Goal: Use online tool/utility

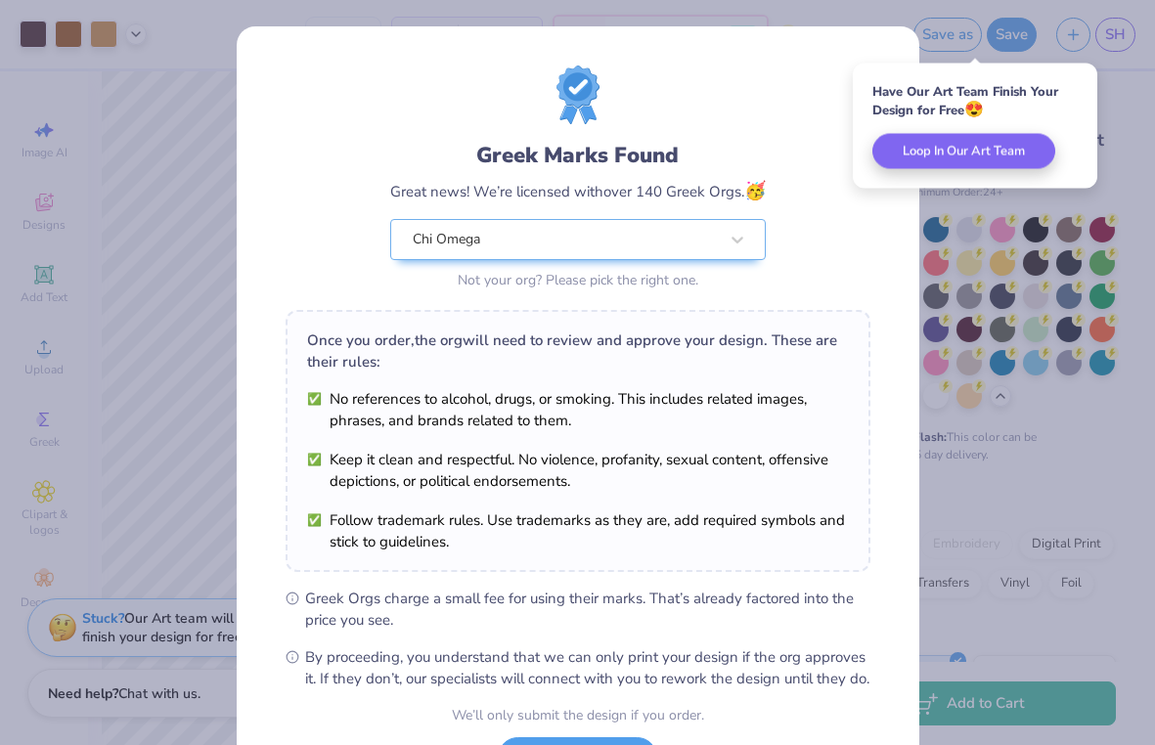
scroll to position [170, 0]
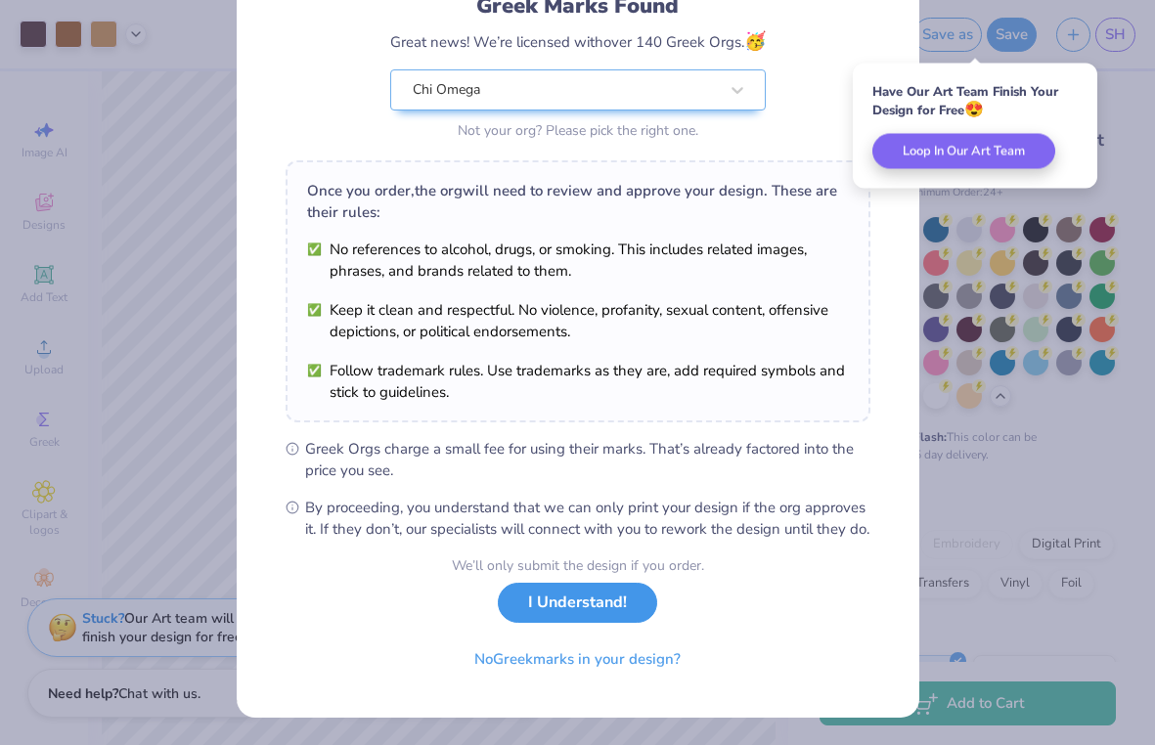
click at [567, 617] on button "I Understand!" at bounding box center [577, 603] width 159 height 40
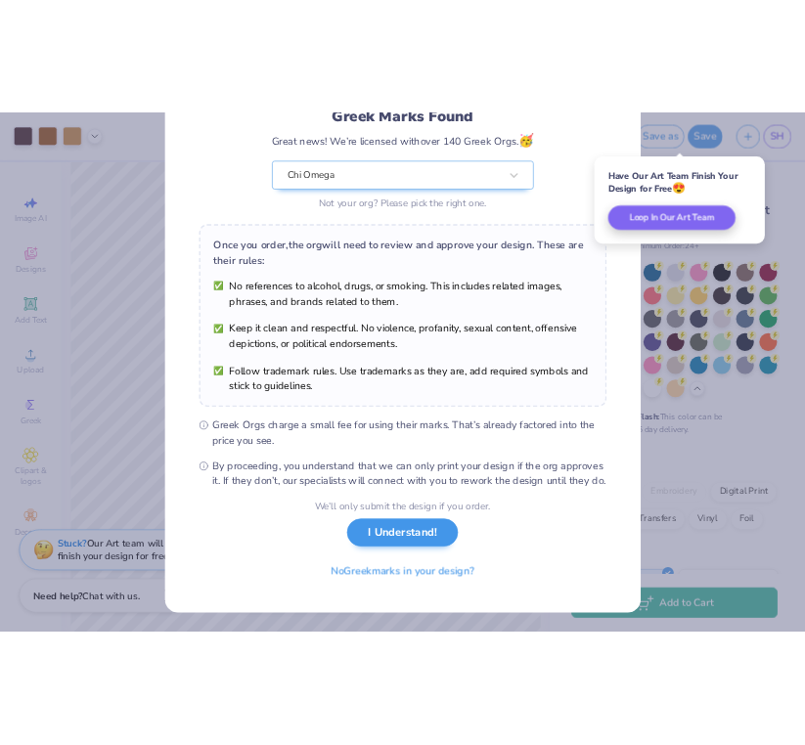
scroll to position [0, 0]
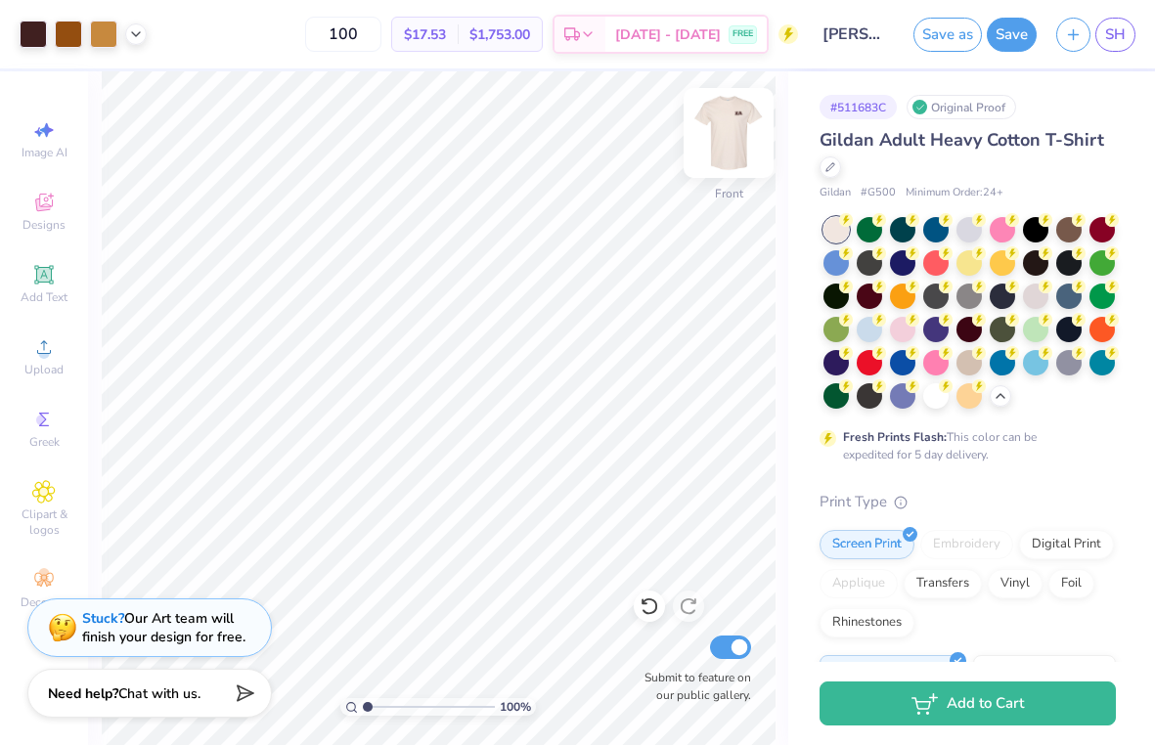
click at [719, 137] on img at bounding box center [728, 133] width 78 height 78
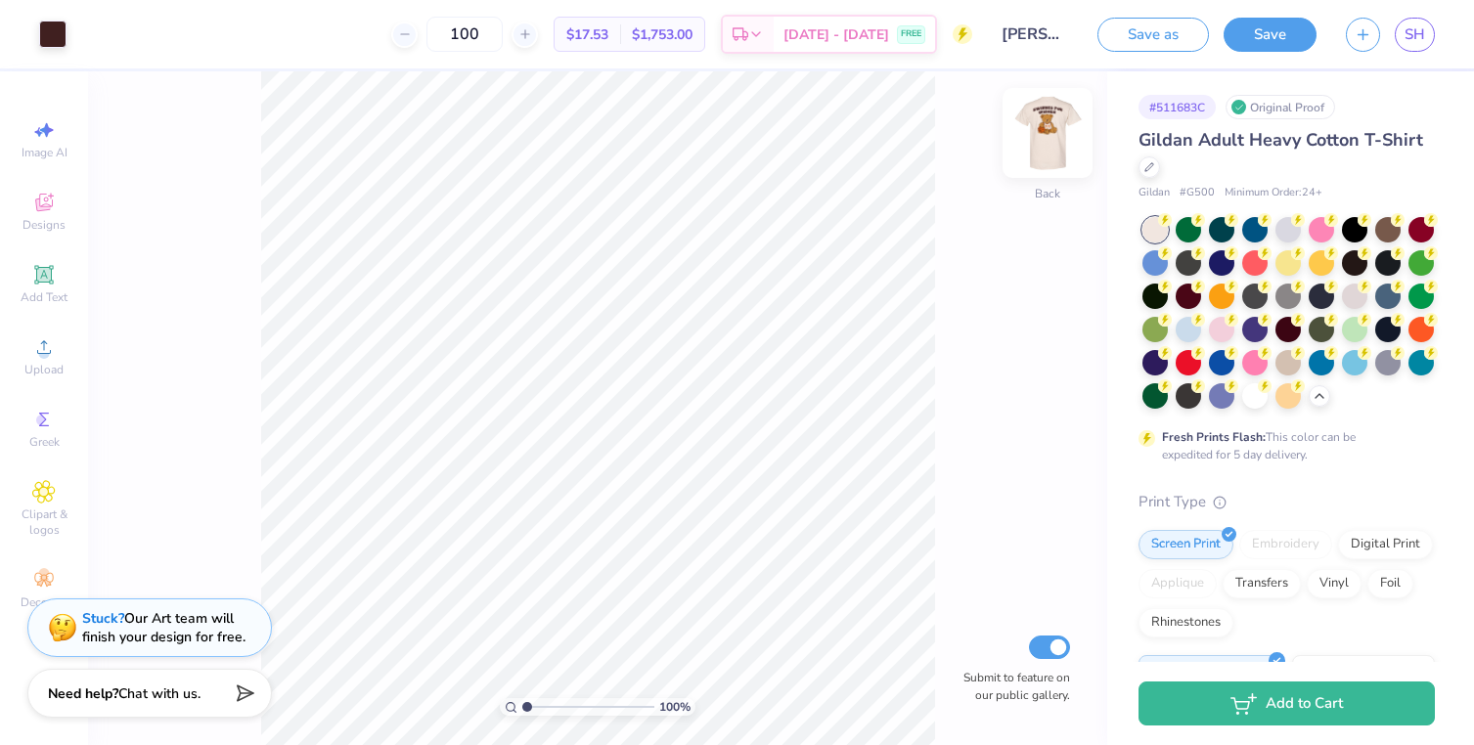
click at [1053, 136] on img at bounding box center [1047, 133] width 78 height 78
